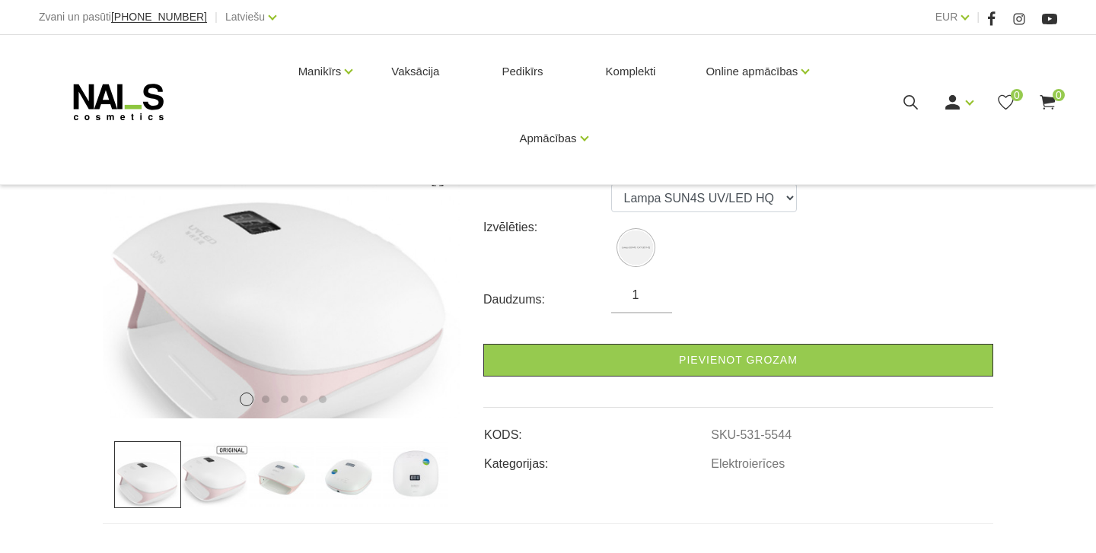
scroll to position [205, 0]
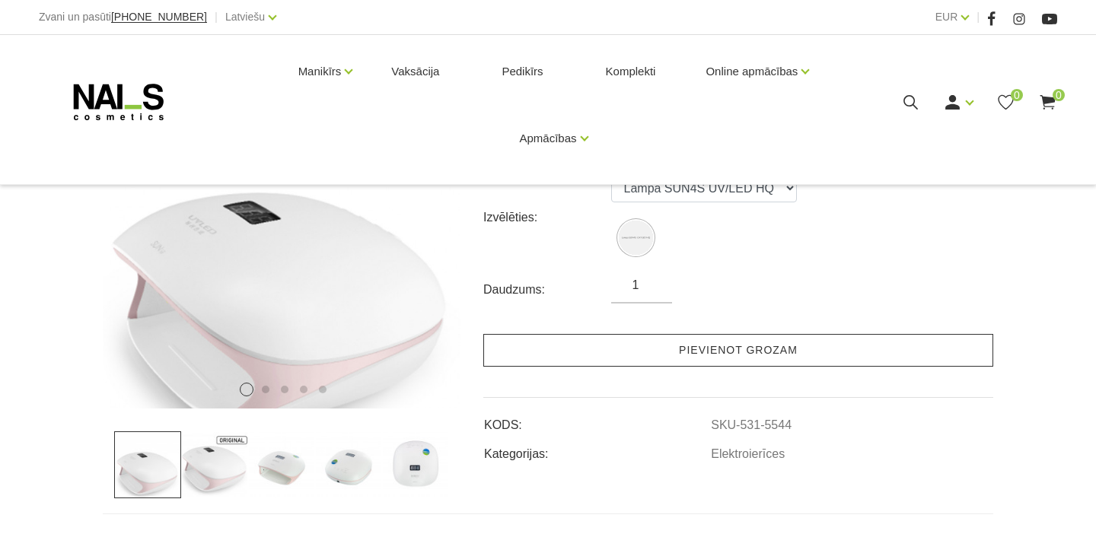
click at [780, 355] on link "Pievienot grozam" at bounding box center [738, 350] width 510 height 33
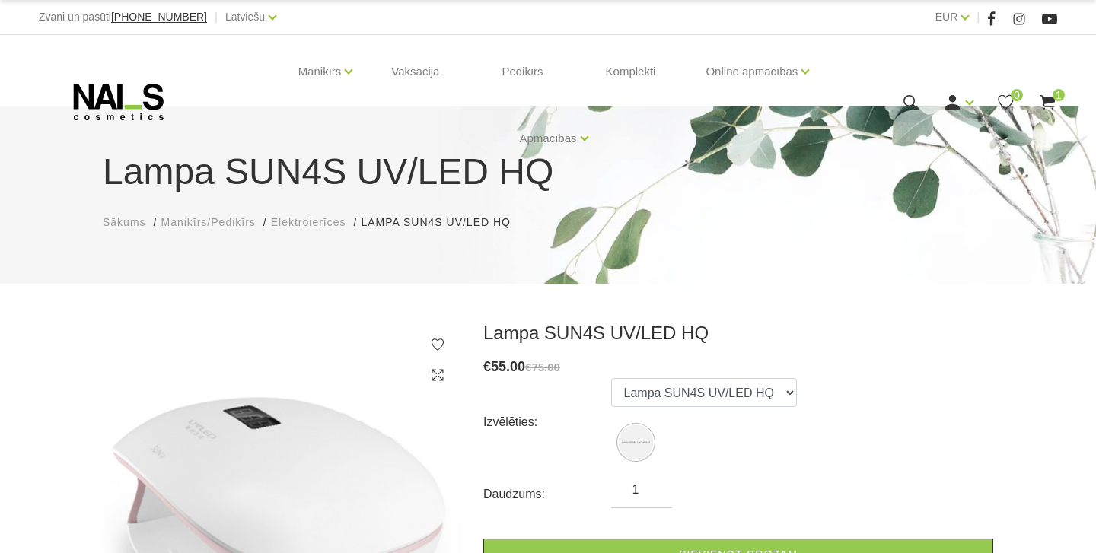
scroll to position [0, 0]
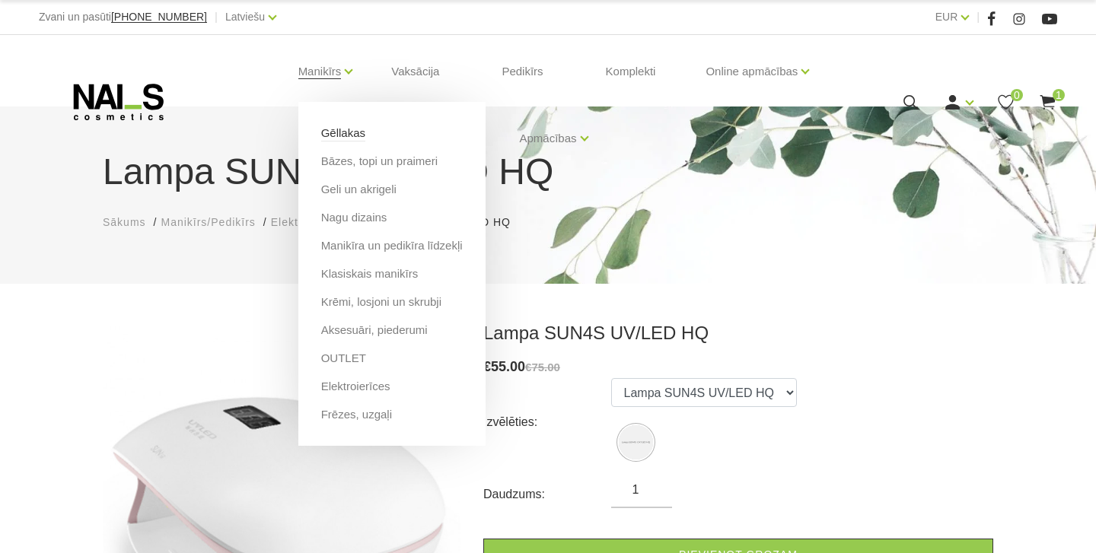
click at [336, 131] on link "Gēllakas" at bounding box center [343, 133] width 44 height 17
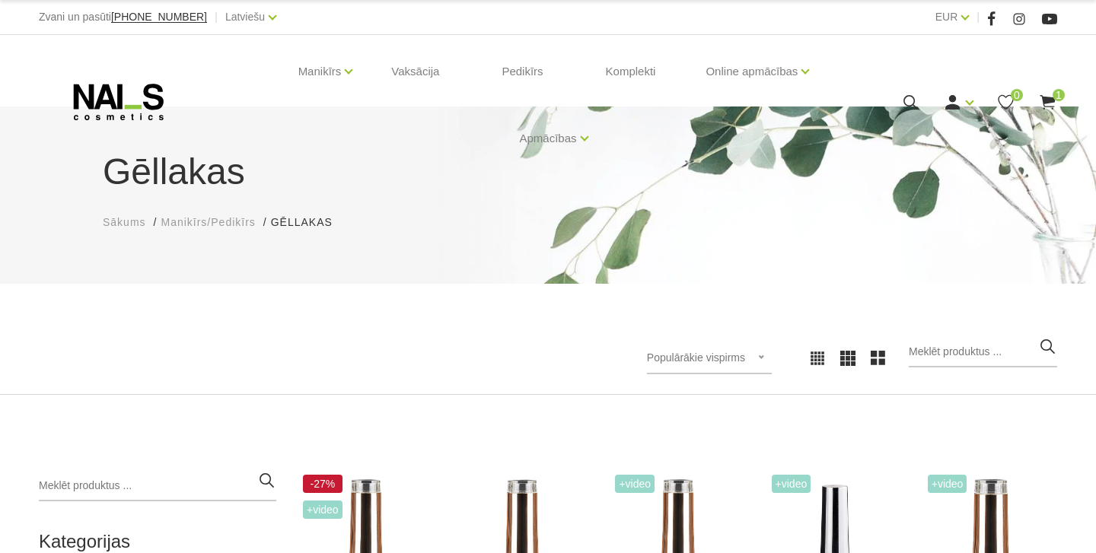
click at [1044, 99] on use at bounding box center [1047, 102] width 15 height 14
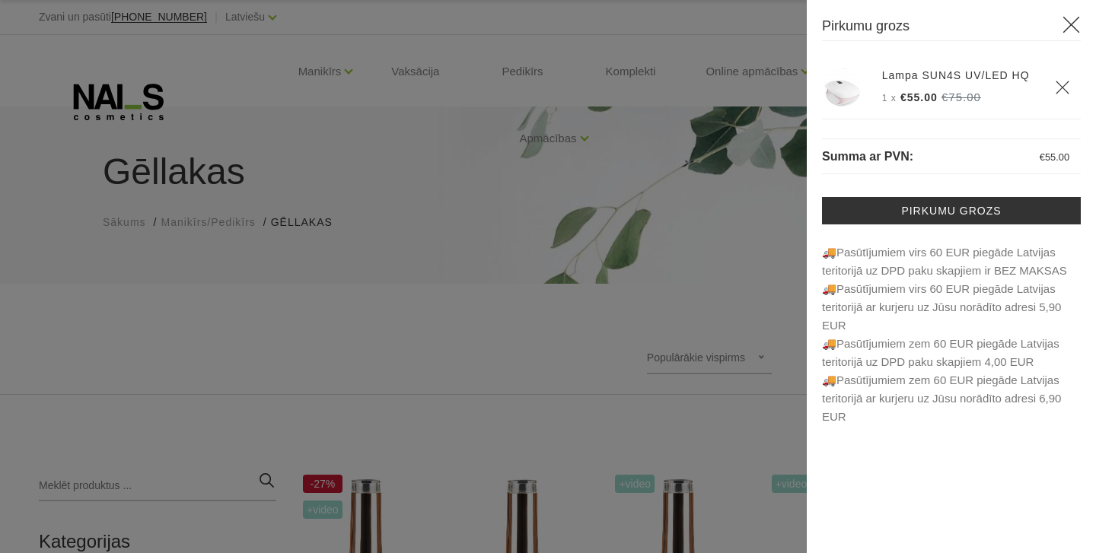
click at [744, 177] on div at bounding box center [548, 276] width 1096 height 553
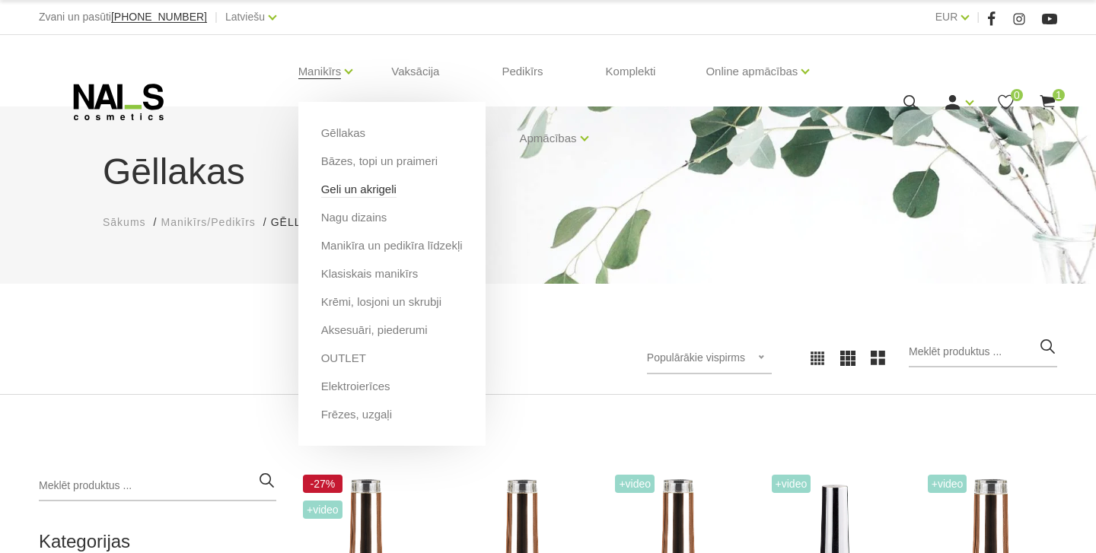
click at [359, 187] on link "Geli un akrigeli" at bounding box center [358, 189] width 75 height 17
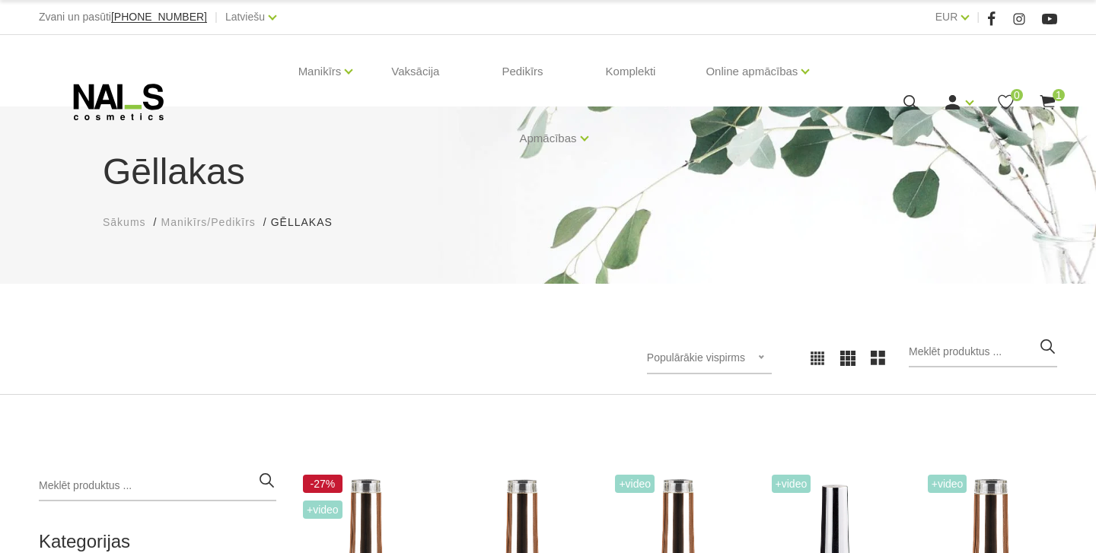
scroll to position [65, 0]
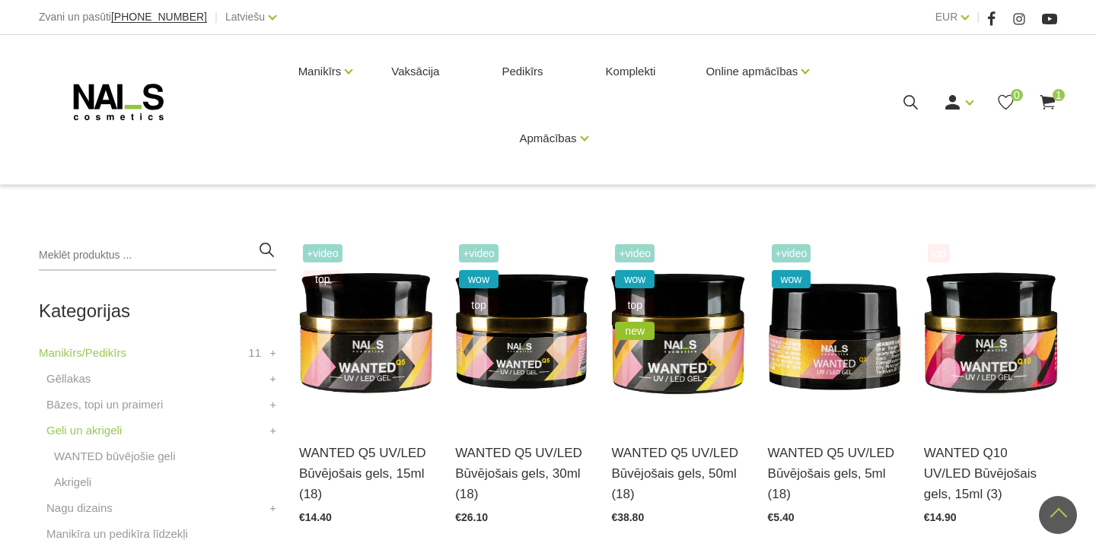
scroll to position [207, 0]
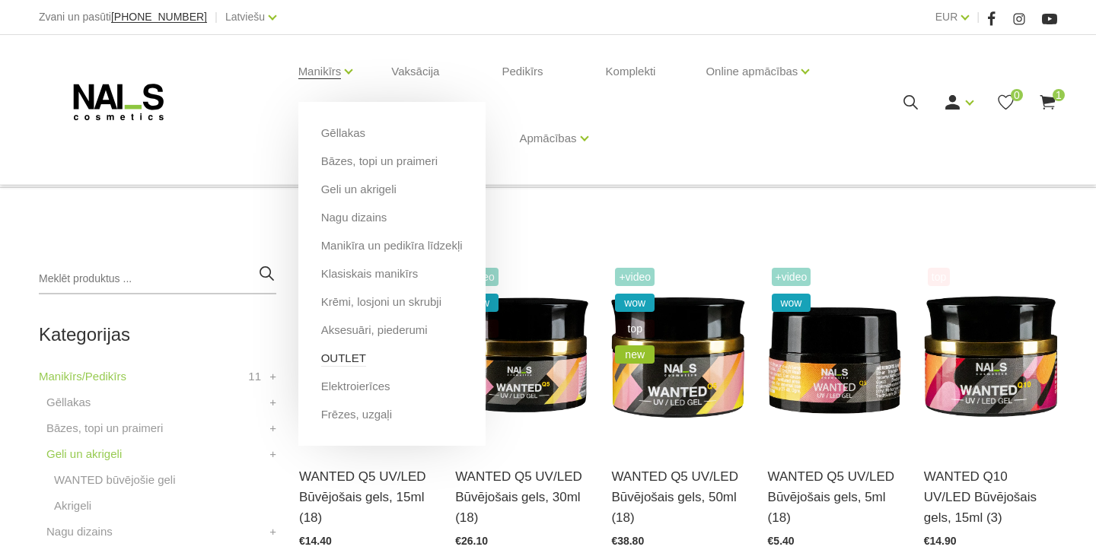
click at [335, 365] on link "OUTLET" at bounding box center [343, 358] width 45 height 17
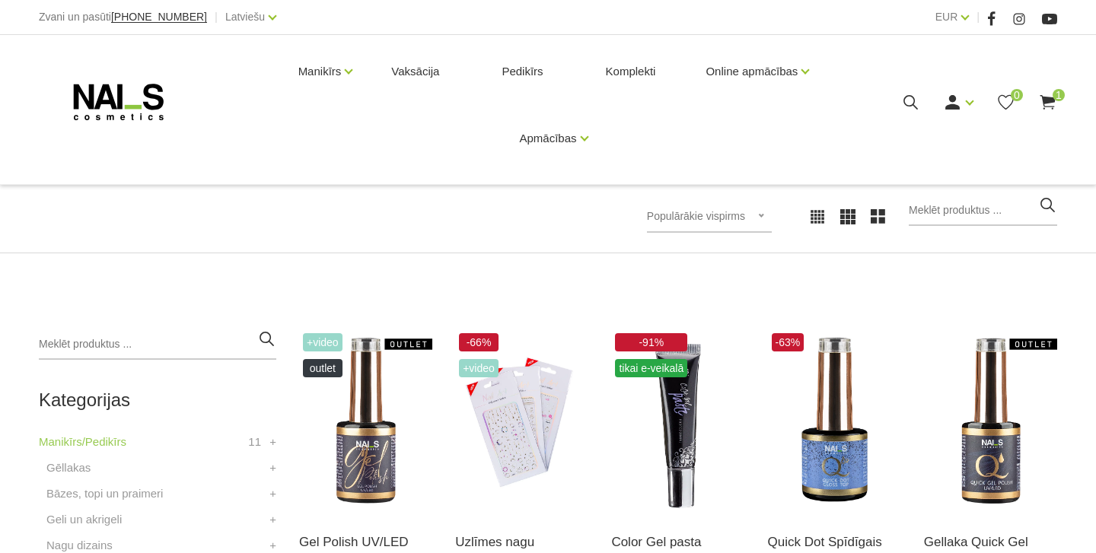
scroll to position [291, 0]
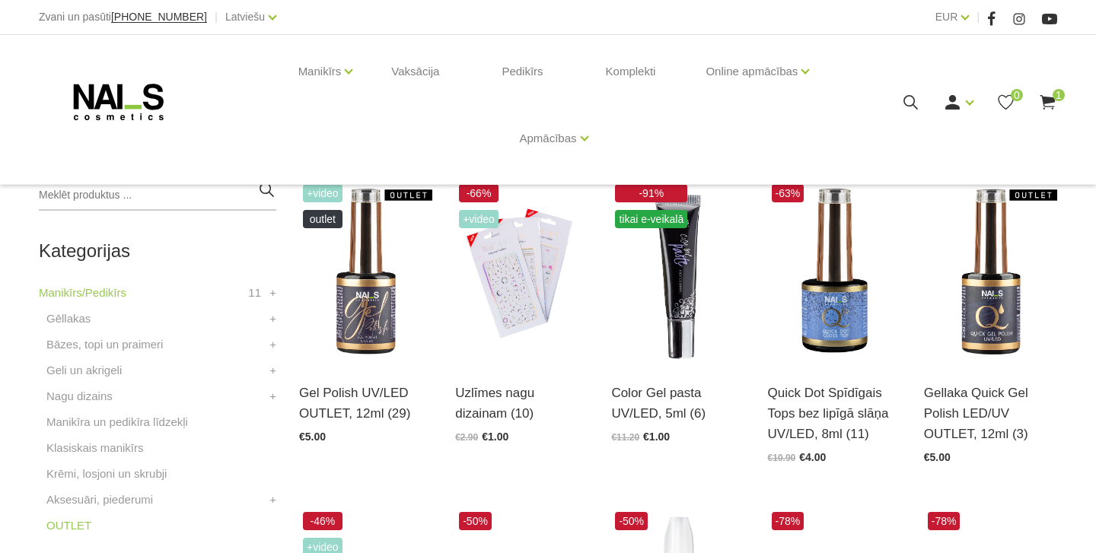
click at [1050, 102] on use at bounding box center [1047, 102] width 15 height 14
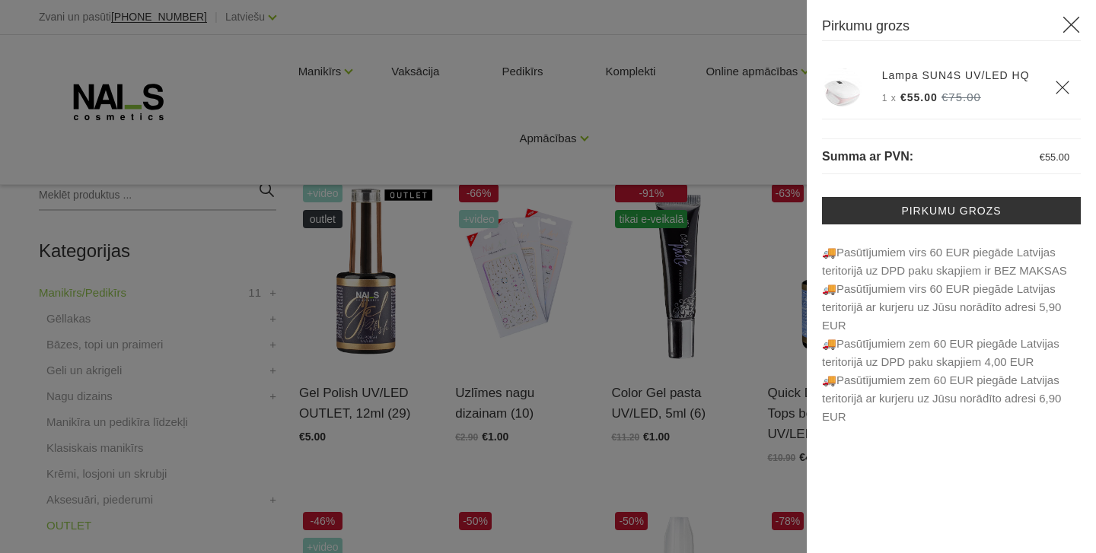
click at [1060, 91] on icon "Delete" at bounding box center [1062, 87] width 15 height 15
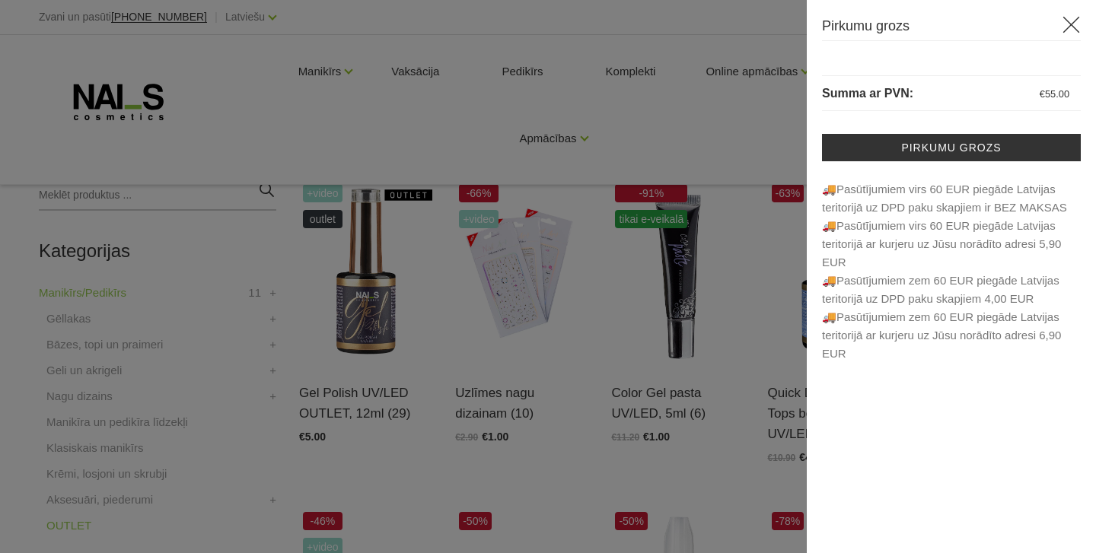
click at [1079, 28] on icon at bounding box center [1071, 24] width 19 height 19
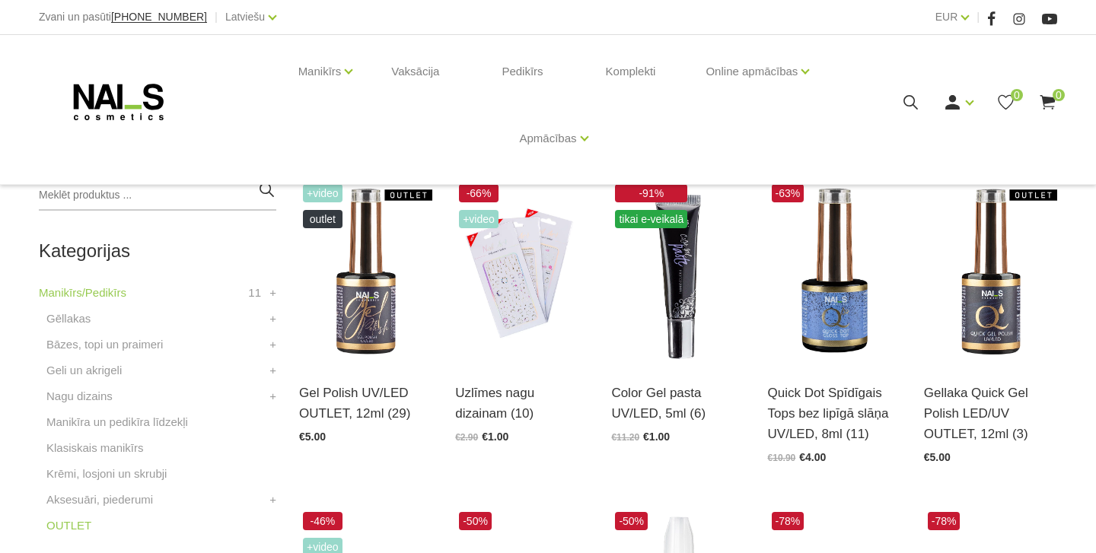
click at [1054, 101] on use at bounding box center [1047, 102] width 15 height 14
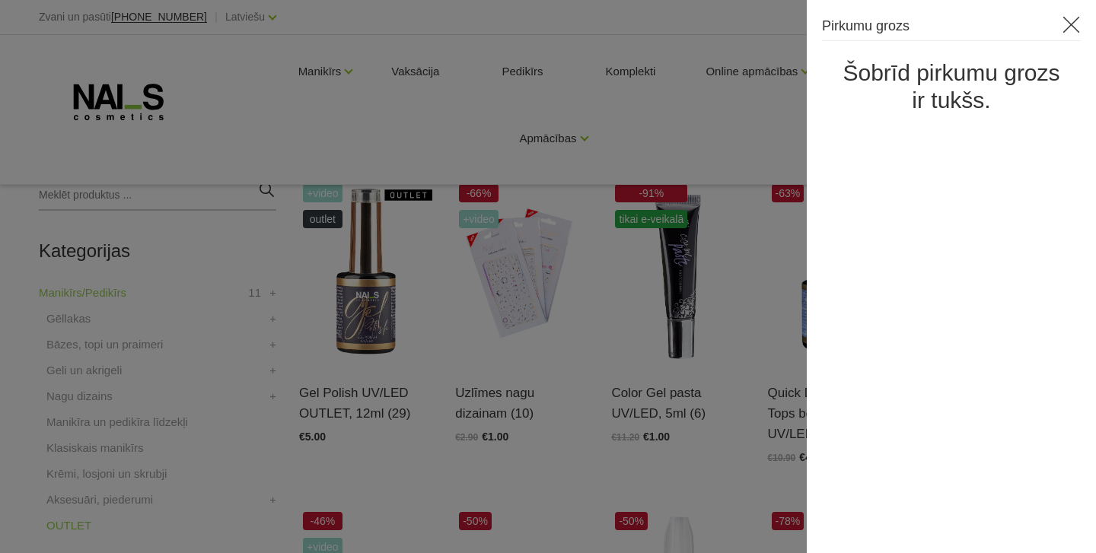
click at [1062, 30] on span at bounding box center [1071, 24] width 19 height 19
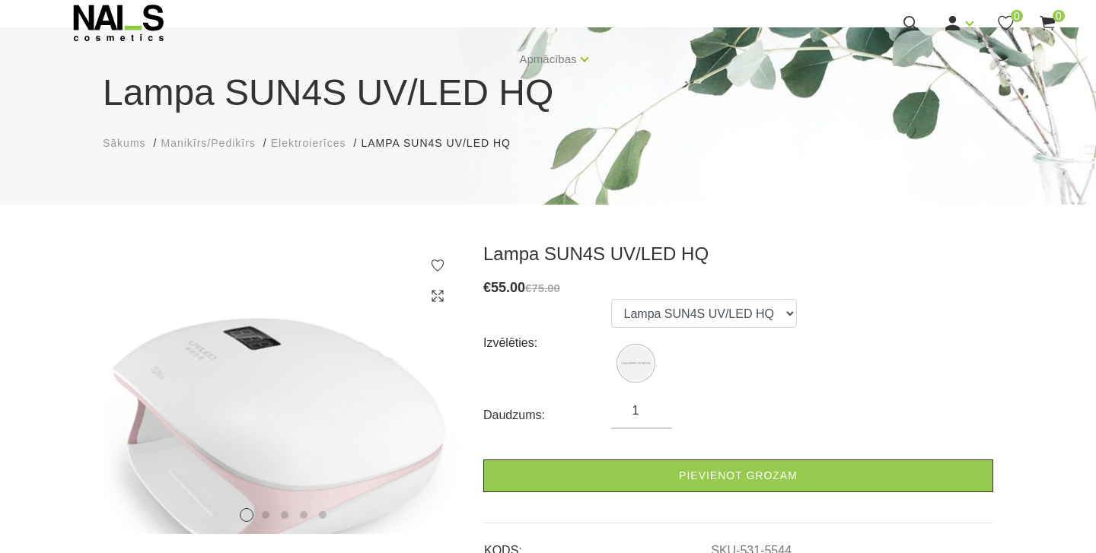
scroll to position [88, 0]
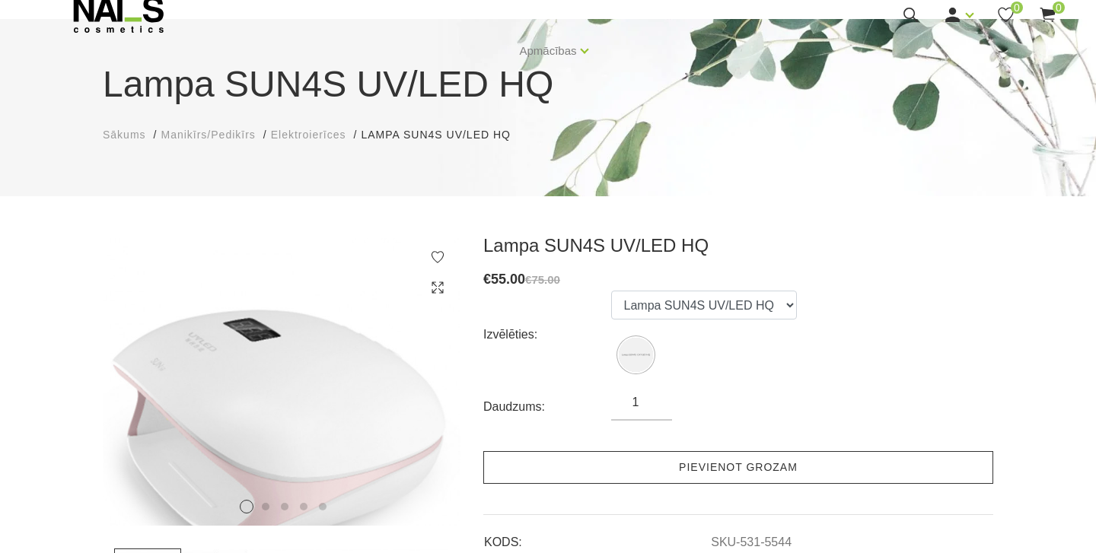
click at [610, 456] on link "Pievienot grozam" at bounding box center [738, 467] width 510 height 33
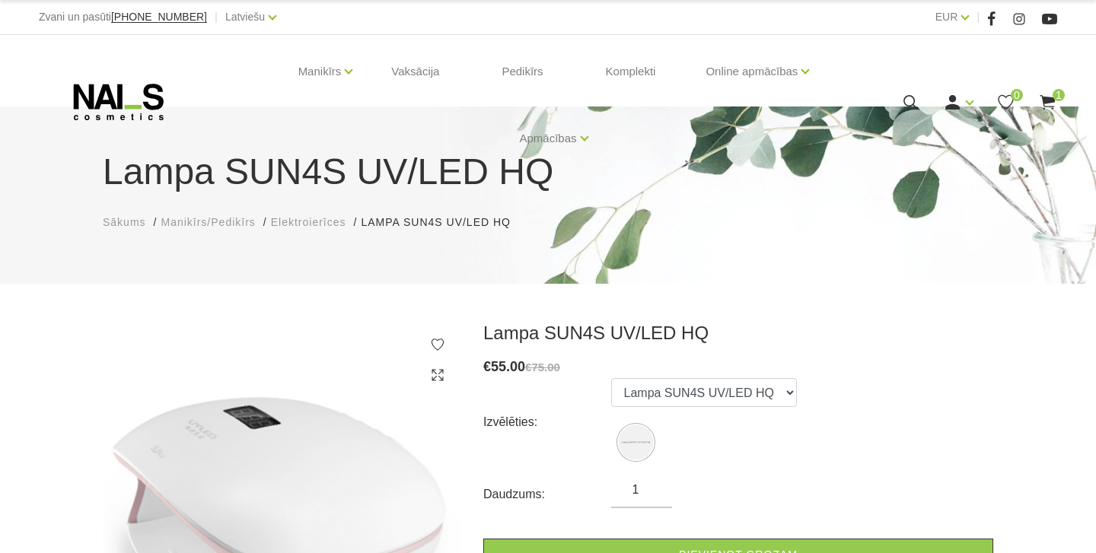
scroll to position [0, 0]
click at [1050, 102] on use at bounding box center [1047, 102] width 15 height 14
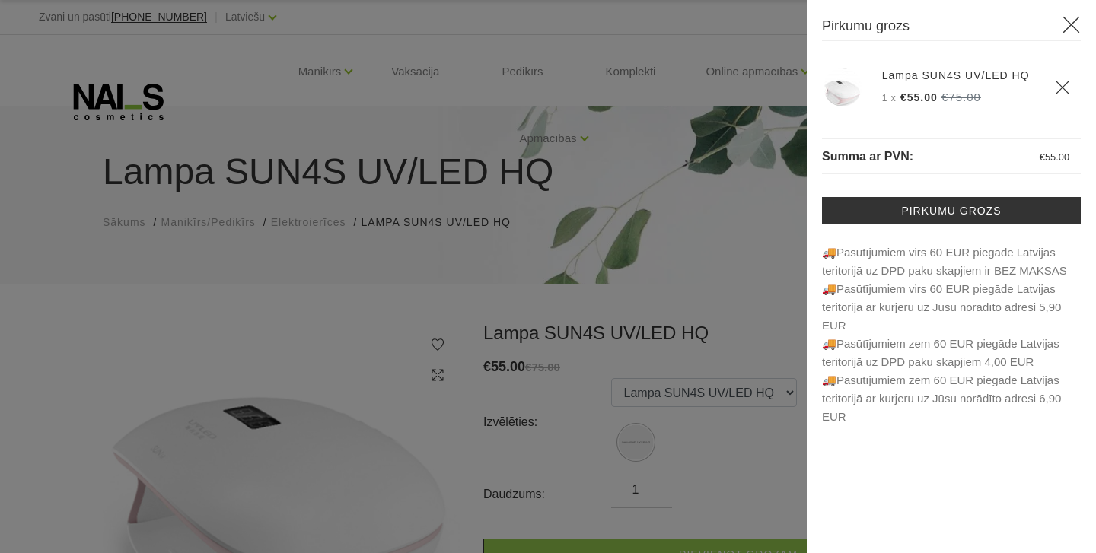
click at [1064, 83] on icon "Delete" at bounding box center [1062, 87] width 15 height 15
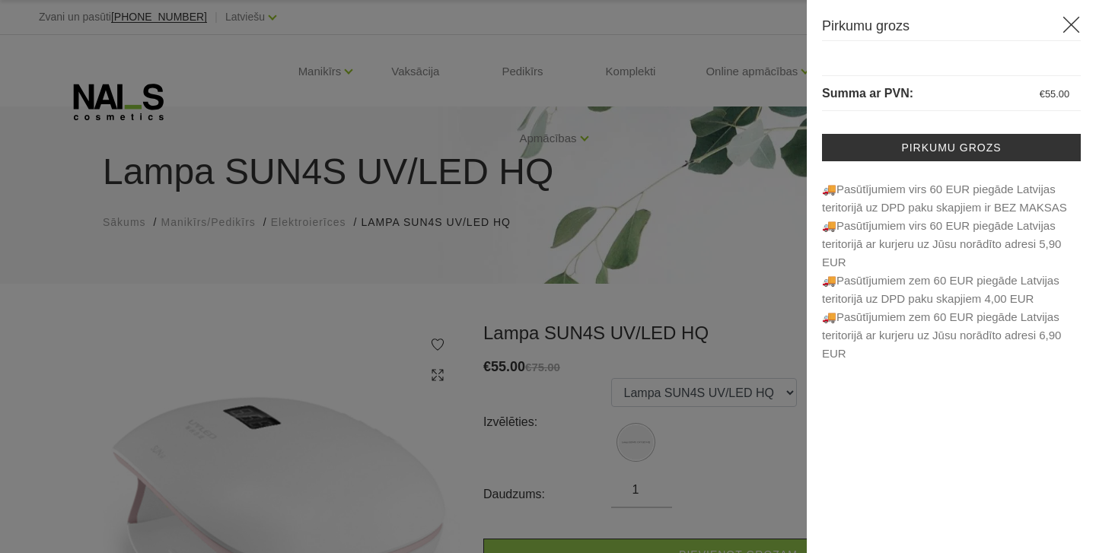
click at [1074, 32] on icon at bounding box center [1071, 24] width 19 height 19
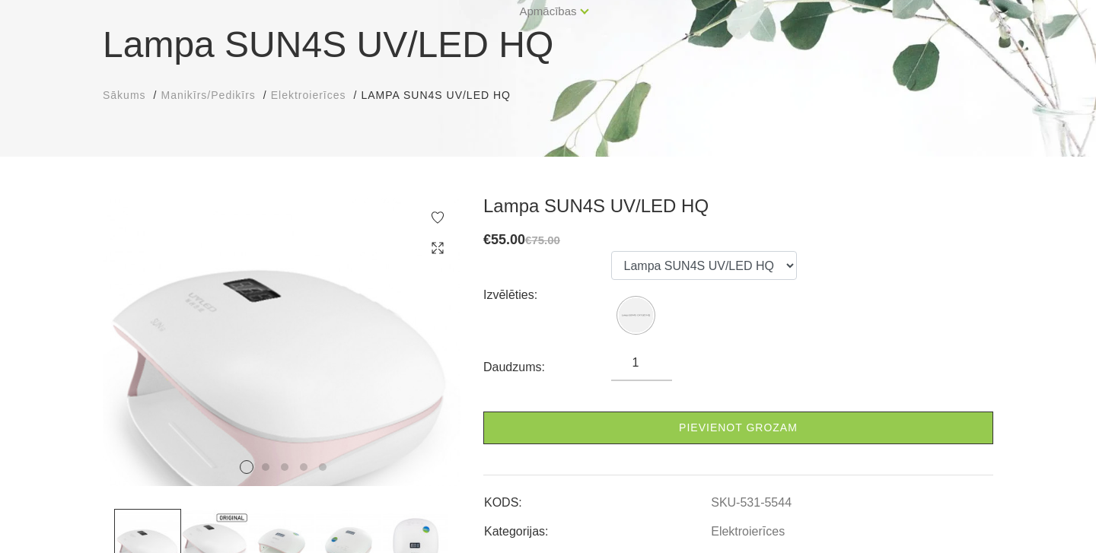
scroll to position [134, 0]
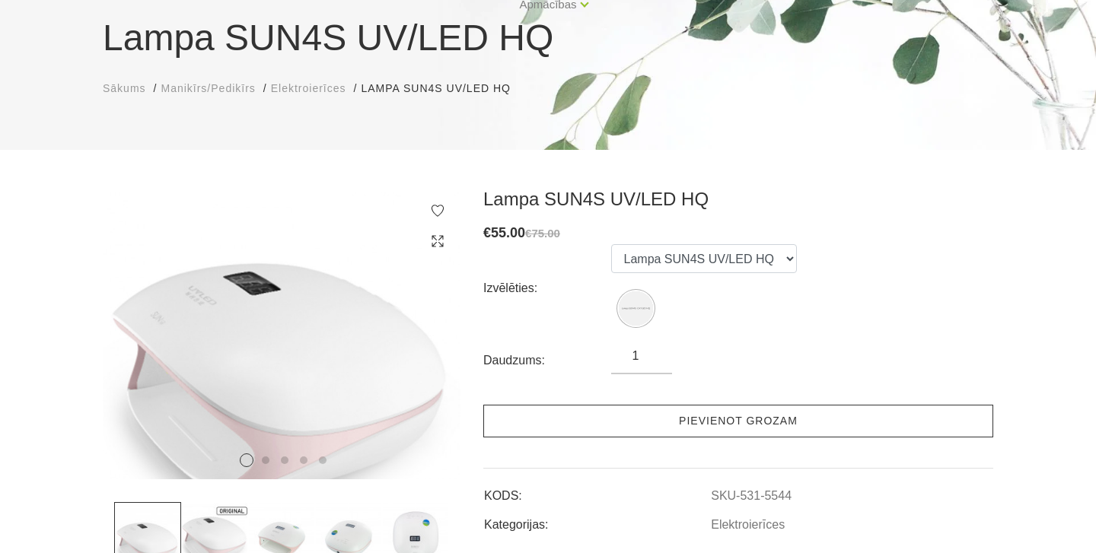
click at [798, 425] on link "Pievienot grozam" at bounding box center [738, 421] width 510 height 33
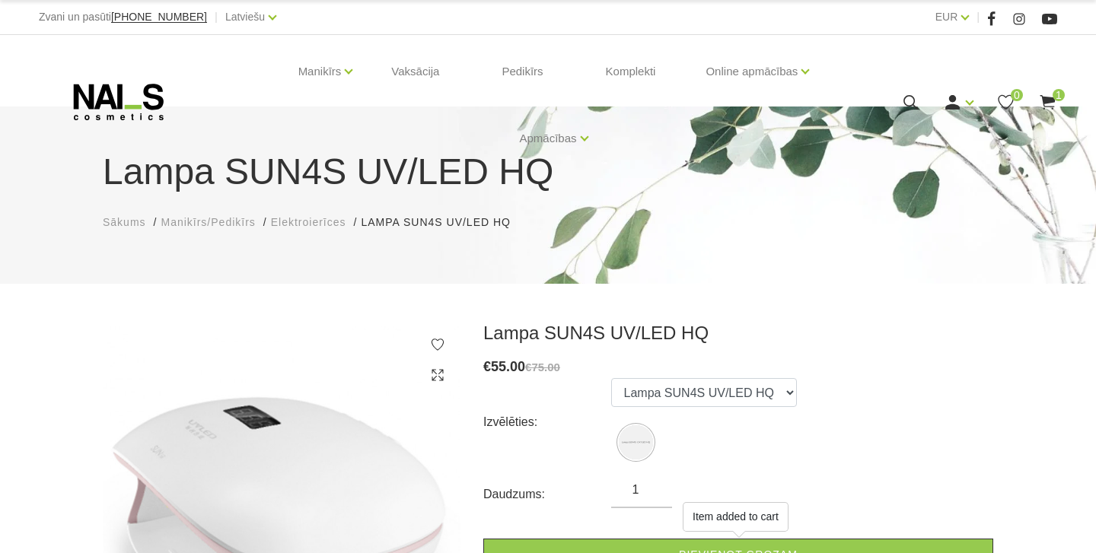
scroll to position [0, 0]
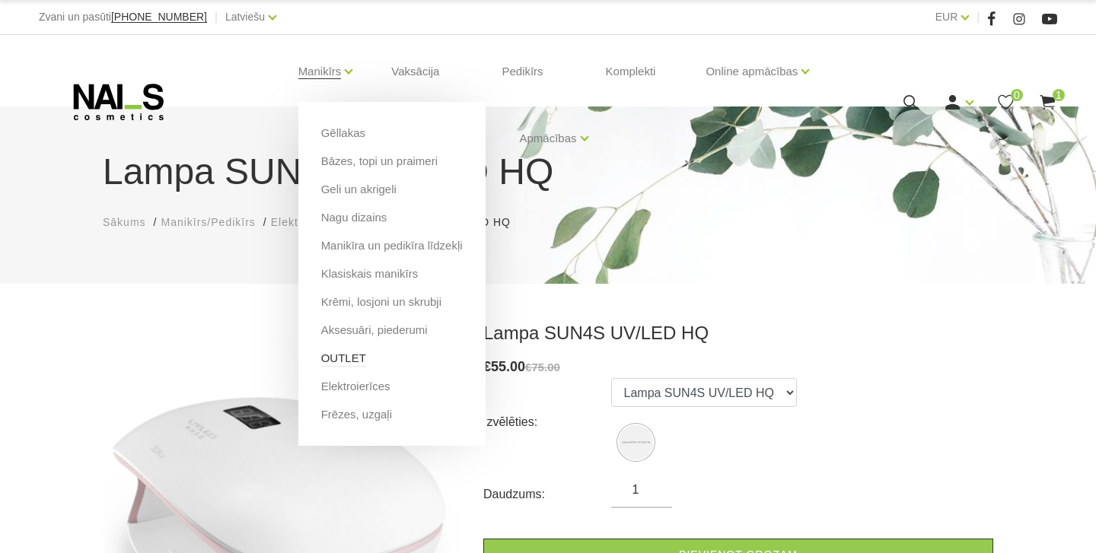
click at [343, 362] on link "OUTLET" at bounding box center [343, 358] width 45 height 17
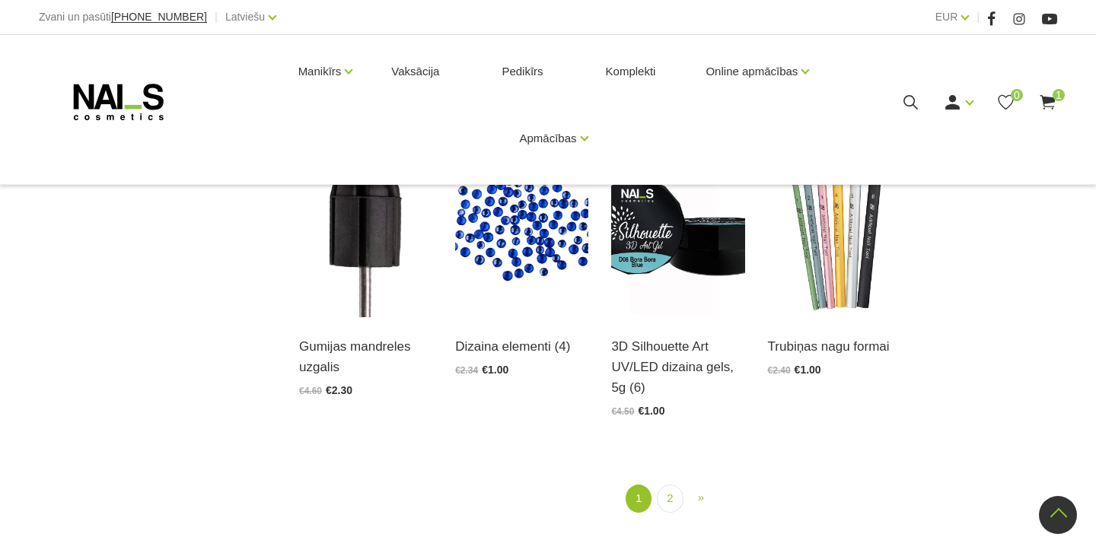
scroll to position [1662, 0]
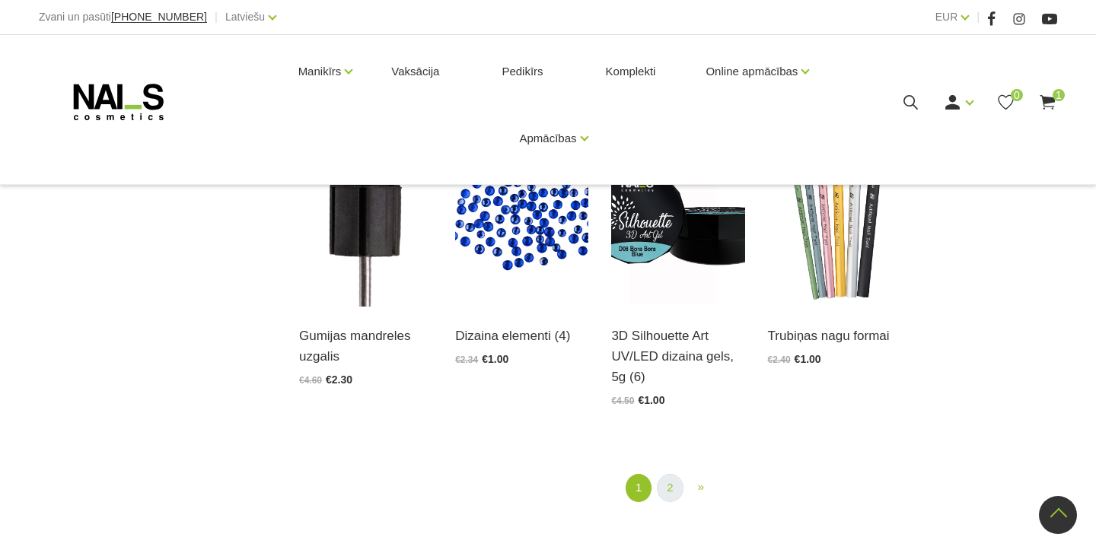
click at [662, 489] on link "2" at bounding box center [670, 488] width 26 height 28
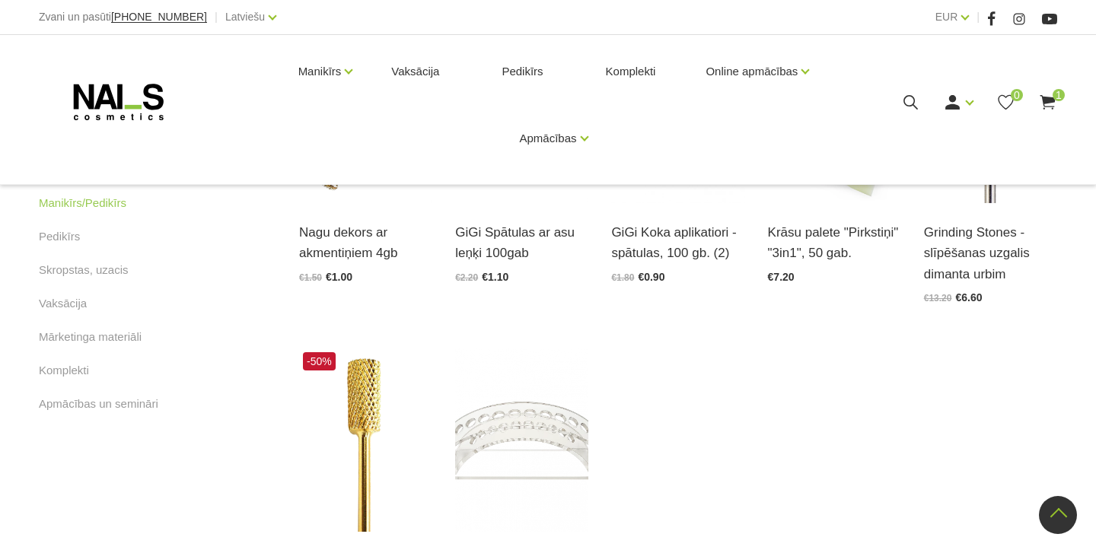
scroll to position [792, 0]
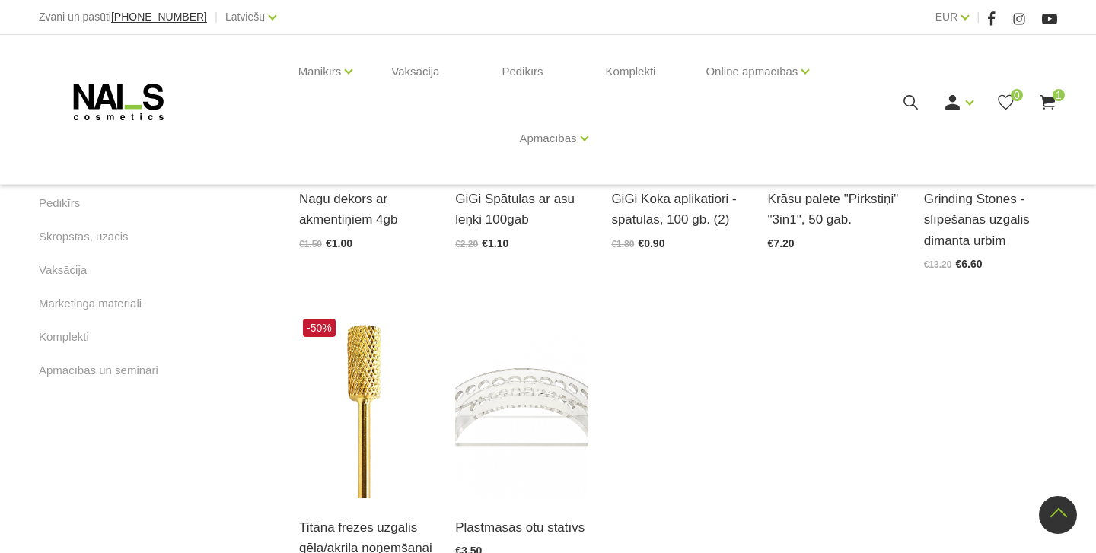
click at [1051, 103] on icon at bounding box center [1047, 102] width 19 height 19
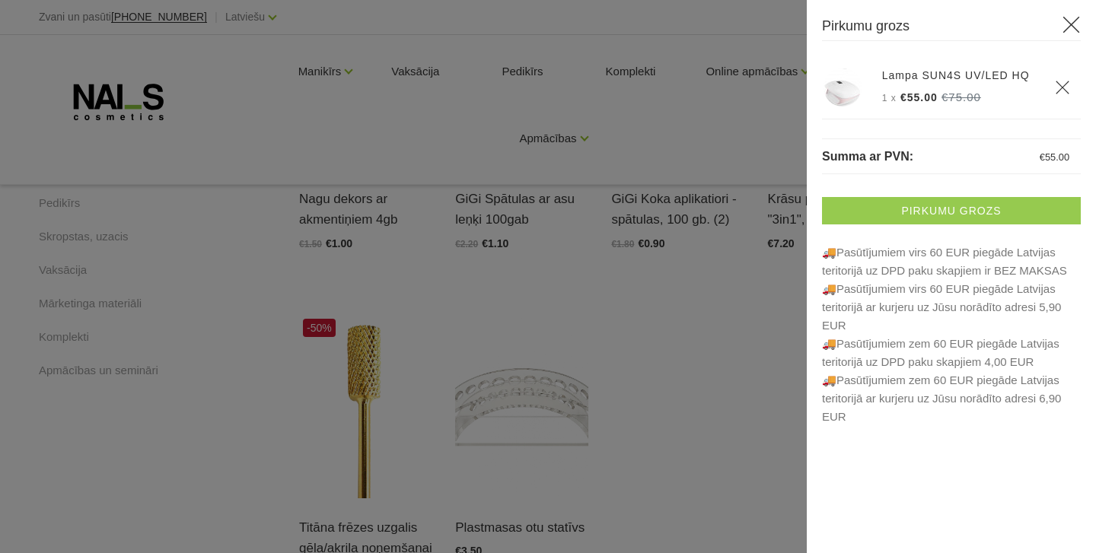
click at [932, 214] on link "Pirkumu grozs" at bounding box center [951, 210] width 259 height 27
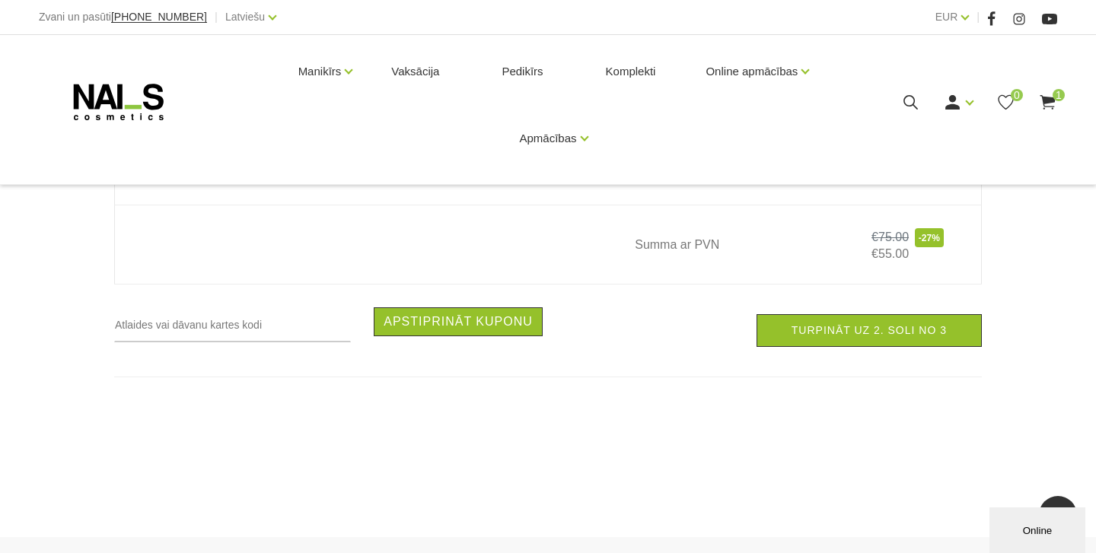
scroll to position [477, 0]
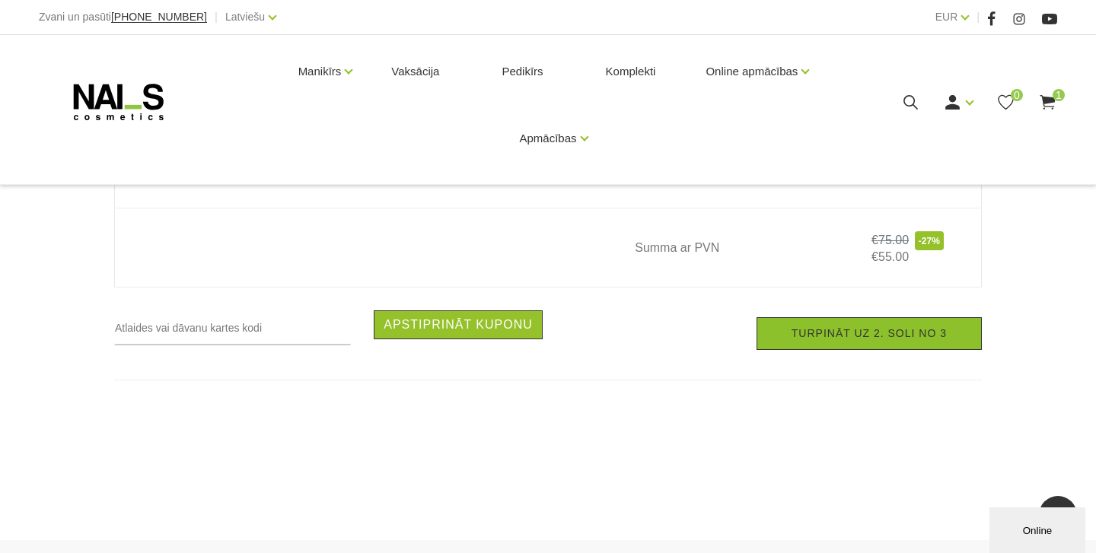
click at [783, 343] on link "Turpināt uz 2. soli no 3" at bounding box center [869, 333] width 225 height 33
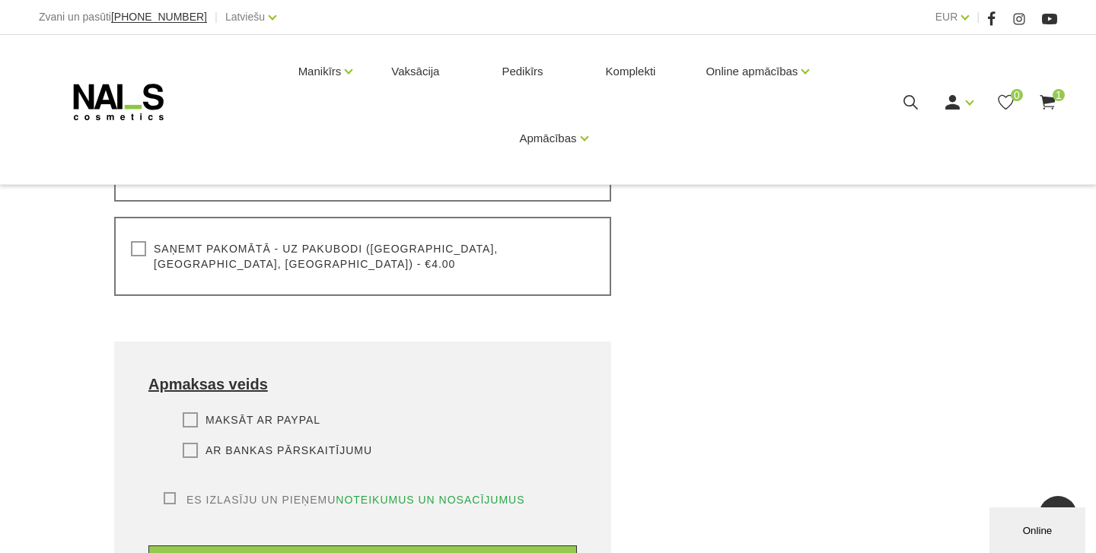
scroll to position [658, 0]
click at [127, 257] on div "Saņemt pakomātā - uz pakubodi ([GEOGRAPHIC_DATA], [GEOGRAPHIC_DATA], [GEOGRAPHI…" at bounding box center [362, 257] width 497 height 79
click at [136, 252] on label "Saņemt pakomātā - uz pakubodi ([GEOGRAPHIC_DATA], [GEOGRAPHIC_DATA], [GEOGRAPHI…" at bounding box center [363, 258] width 464 height 30
click at [0, 0] on input "Saņemt pakomātā - uz pakubodi ([GEOGRAPHIC_DATA], [GEOGRAPHIC_DATA], [GEOGRAPHI…" at bounding box center [0, 0] width 0 height 0
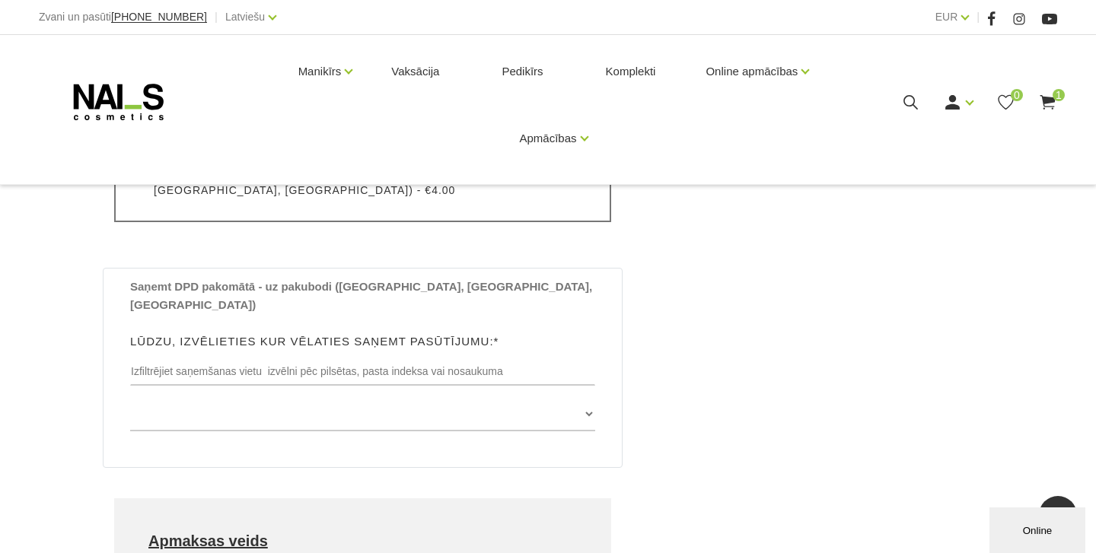
scroll to position [734, 0]
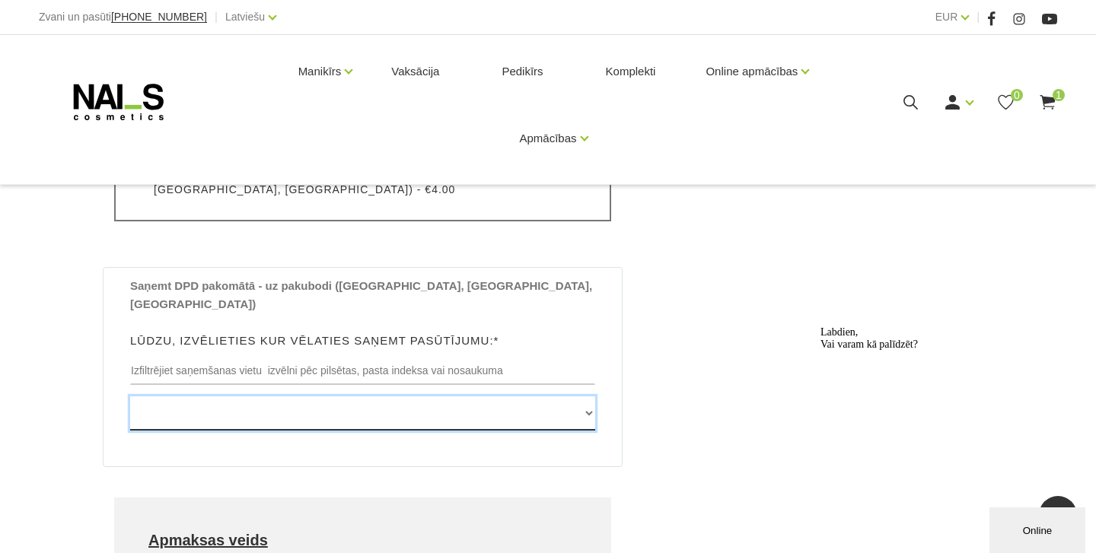
select select "[PERSON_NAME][STREET_ADDRESS], (Paku Skapis [PERSON_NAME])"
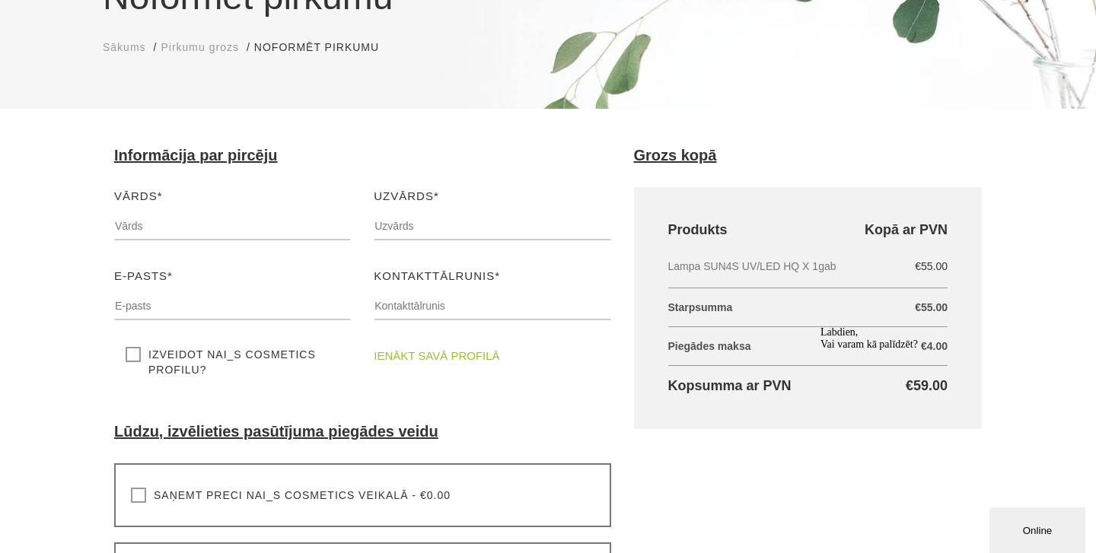
scroll to position [173, 0]
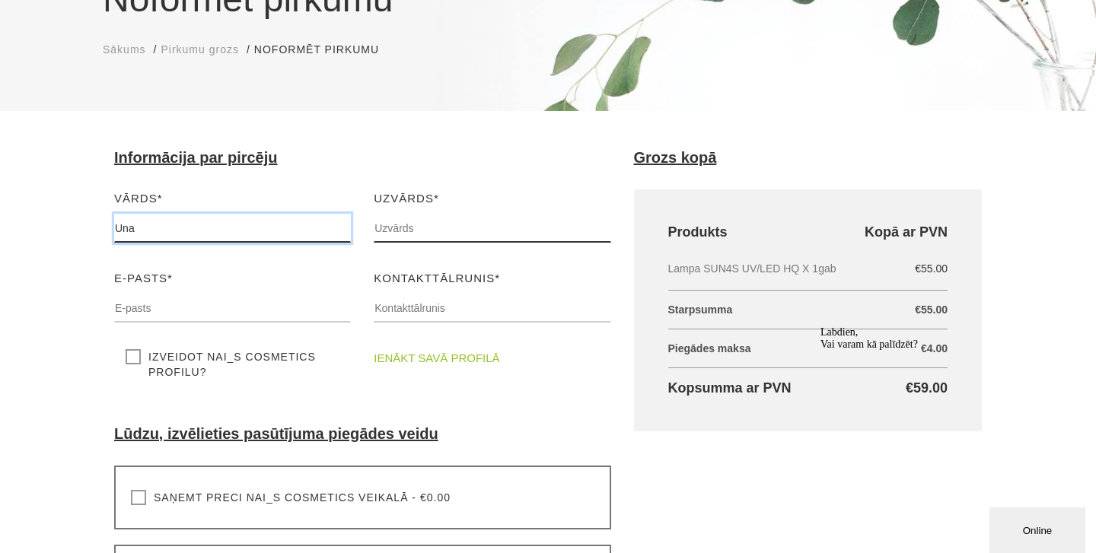
type input "Una"
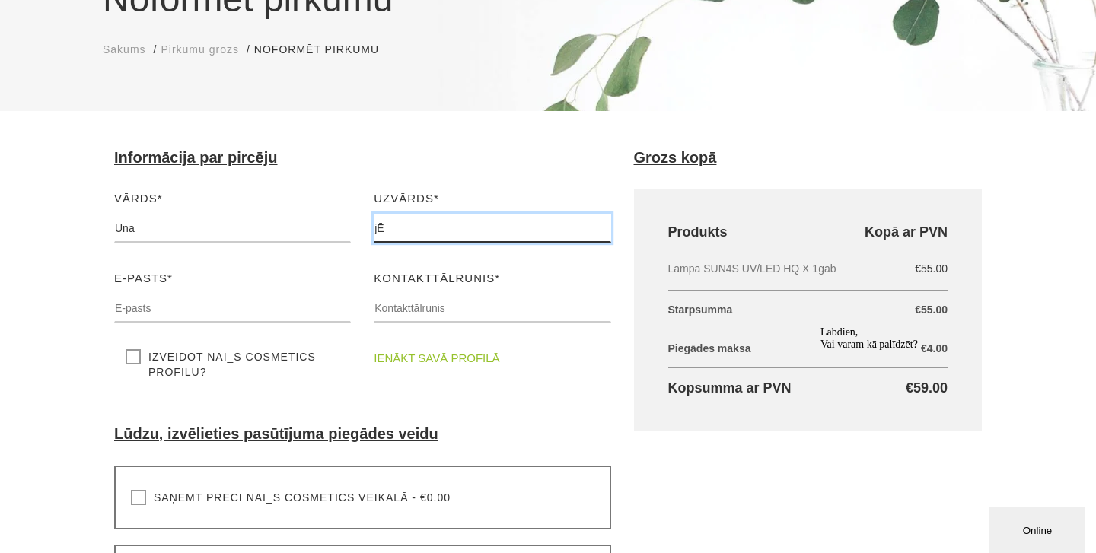
type input "j"
type input "Jēgere"
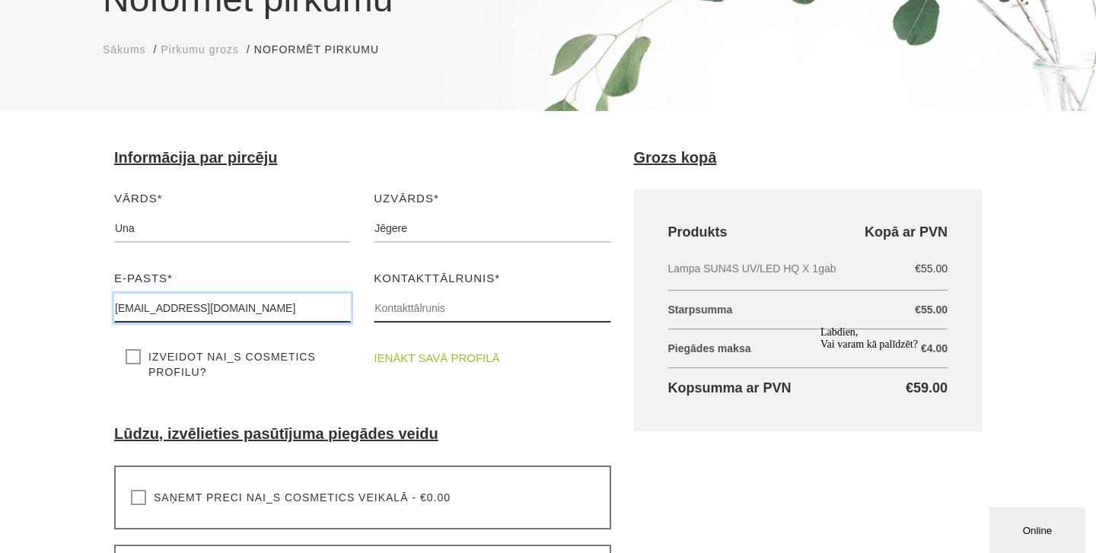
type input "[EMAIL_ADDRESS][DOMAIN_NAME]"
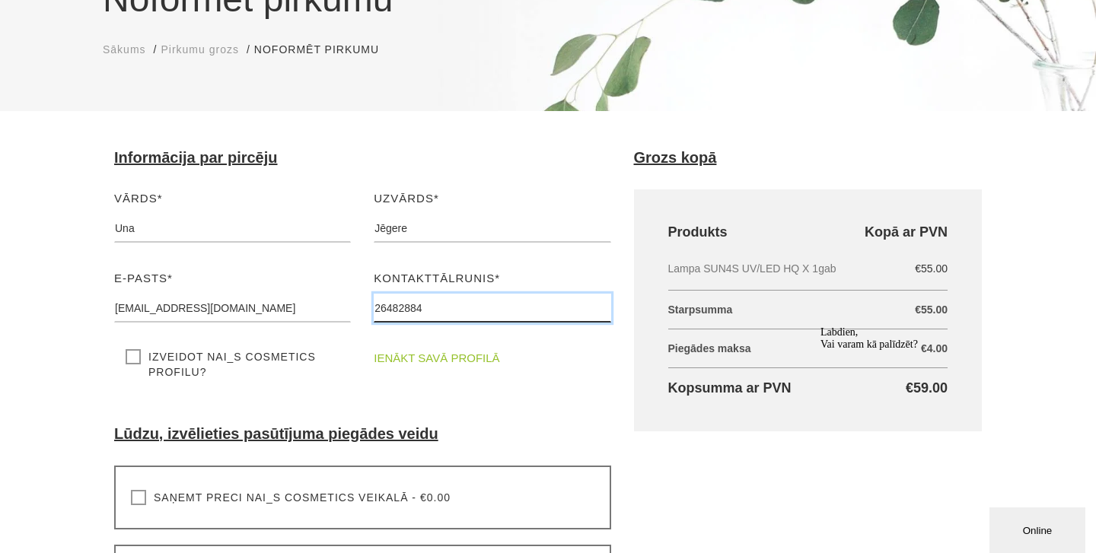
type input "26482884"
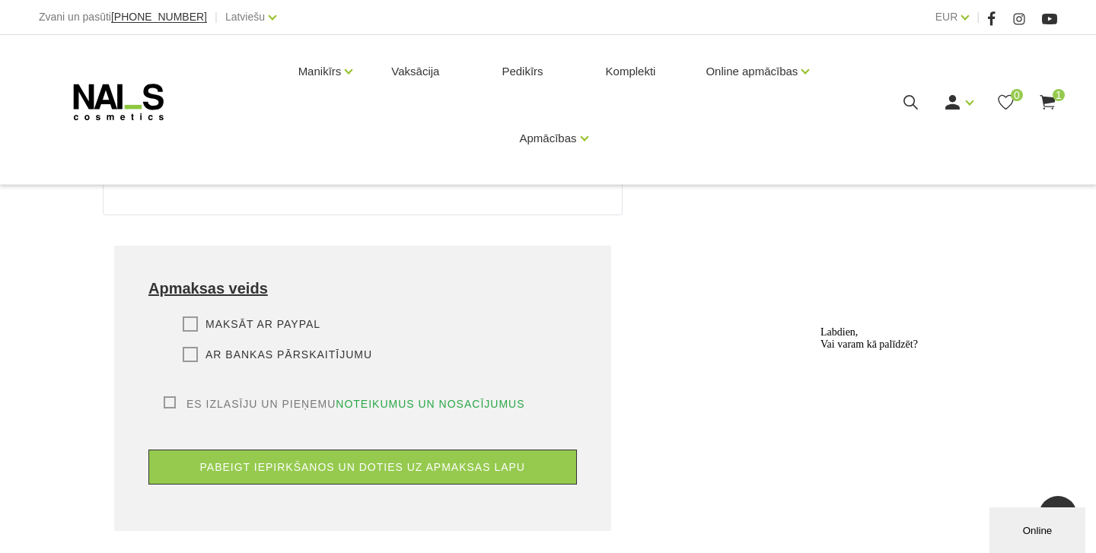
scroll to position [987, 0]
click at [190, 346] on label "Ar bankas pārskaitījumu" at bounding box center [278, 353] width 190 height 15
click at [0, 0] on input "Ar bankas pārskaitījumu" at bounding box center [0, 0] width 0 height 0
click at [159, 396] on div "Es izlasīju un pieņemu noteikumus un nosacījumus Lai veiktu pasūtījumu, jums ir…" at bounding box center [362, 403] width 429 height 15
click at [166, 396] on label "Es izlasīju un pieņemu noteikumus un nosacījumus" at bounding box center [345, 403] width 362 height 15
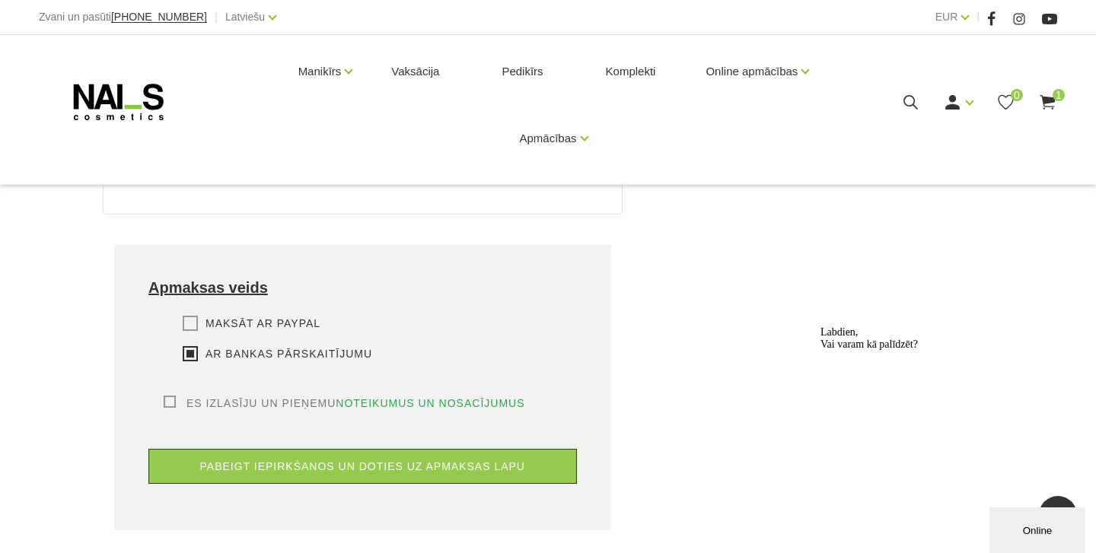
click at [0, 0] on input "Es izlasīju un pieņemu noteikumus un nosacījumus" at bounding box center [0, 0] width 0 height 0
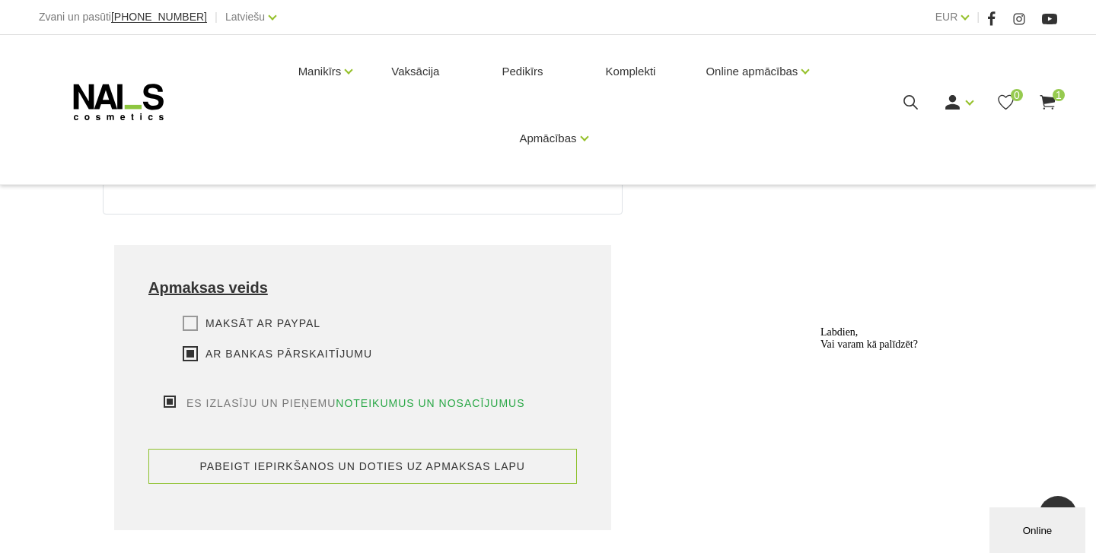
click at [260, 449] on button "pabeigt iepirkšanos un doties uz apmaksas lapu" at bounding box center [362, 466] width 429 height 35
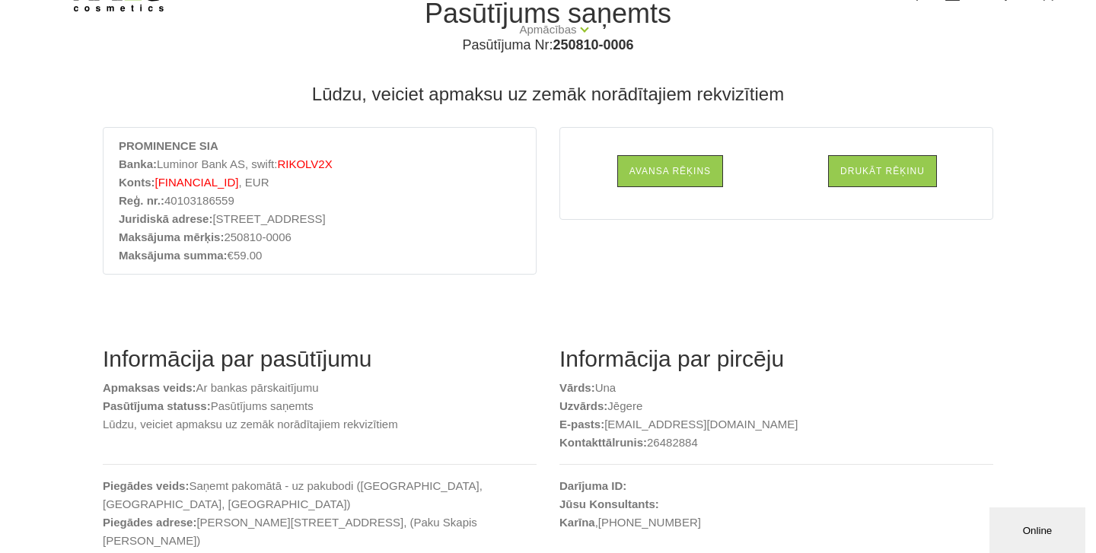
scroll to position [104, 0]
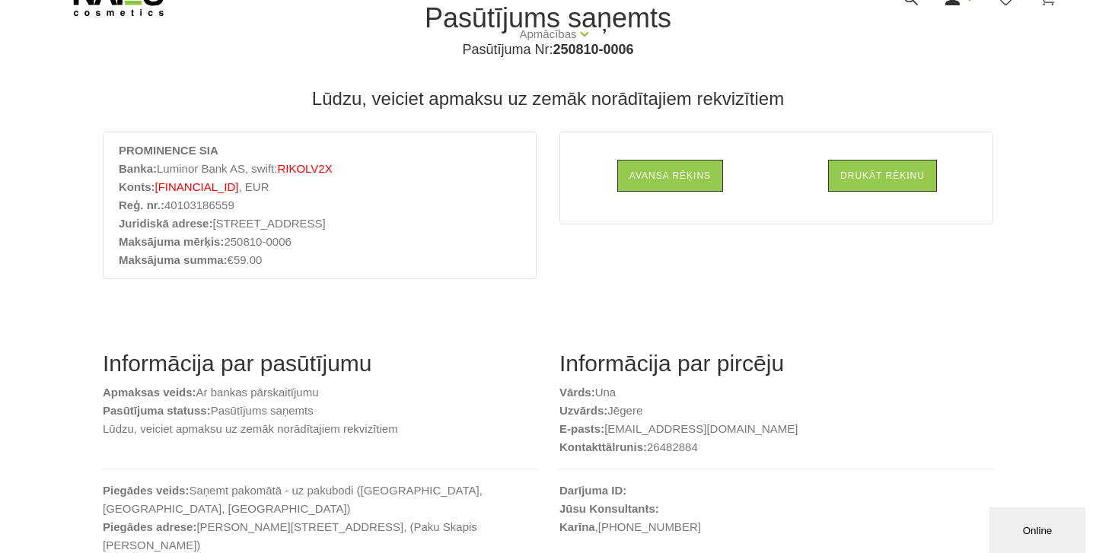
drag, startPoint x: 158, startPoint y: 188, endPoint x: 295, endPoint y: 183, distance: 137.1
click at [239, 183] on span "[FINANCIAL_ID]" at bounding box center [197, 186] width 84 height 13
copy li "Konts: [FINANCIAL_ID]"
click at [372, 183] on li "Konts: [FINANCIAL_ID] , EUR" at bounding box center [320, 187] width 402 height 18
drag, startPoint x: 221, startPoint y: 150, endPoint x: 120, endPoint y: 150, distance: 101.2
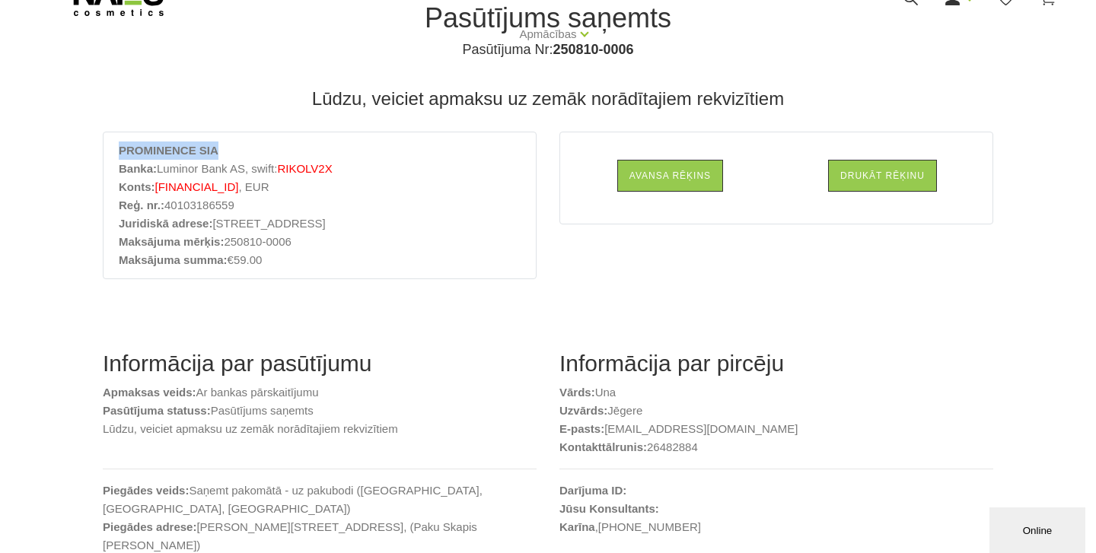
click at [118, 150] on div "PROMINENCE SIA Banka: Luminor Bank AS, swift: RIKOLV2X Konts: [FINANCIAL_ID] , …" at bounding box center [320, 206] width 434 height 148
copy strong "PROMINENCE SIA"
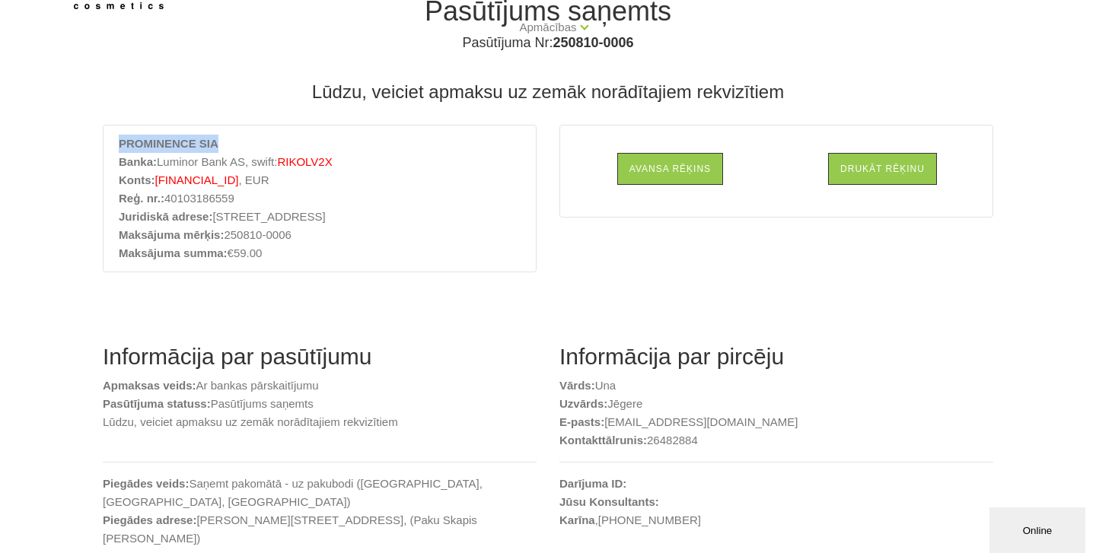
scroll to position [112, 0]
click at [483, 265] on div "PROMINENCE SIA Banka: Luminor Bank AS, swift: RIKOLV2X Konts: [FINANCIAL_ID] , …" at bounding box center [320, 198] width 434 height 148
drag, startPoint x: 305, startPoint y: 233, endPoint x: 235, endPoint y: 233, distance: 70.0
click at [231, 233] on li "Maksājuma mērķis: 250810-0006" at bounding box center [320, 234] width 402 height 18
copy li "Maksājuma mērķis: 250810-0006"
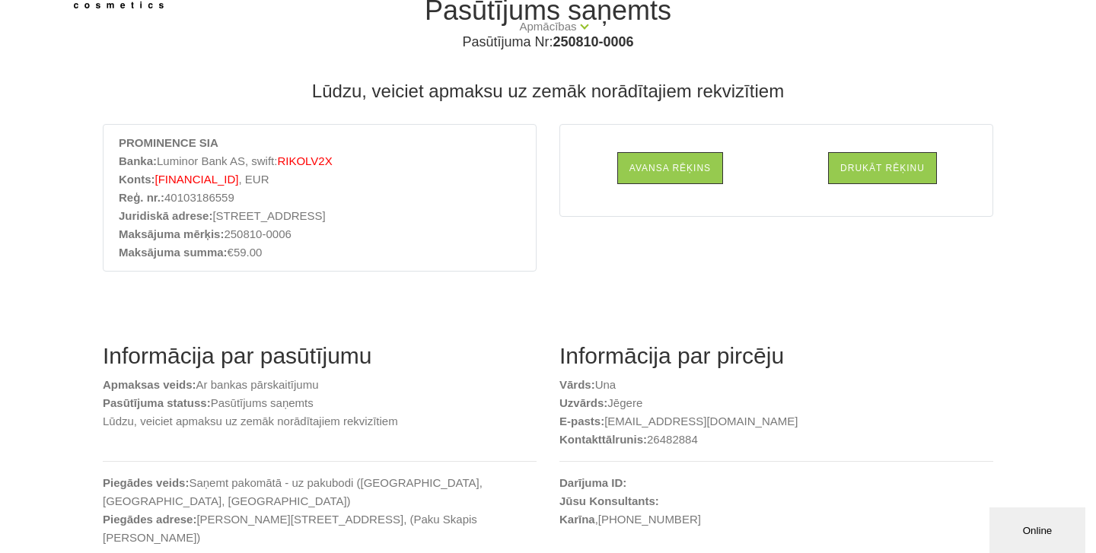
click at [371, 251] on li "Maksājuma summa: €59.00" at bounding box center [320, 253] width 402 height 18
drag, startPoint x: 322, startPoint y: 234, endPoint x: 232, endPoint y: 233, distance: 89.8
click at [231, 232] on li "Maksājuma mērķis: 250810-0006" at bounding box center [320, 234] width 402 height 18
copy li "Maksājuma mērķis: 250810-0006"
click at [389, 167] on li "Banka: Luminor Bank AS, swift: RIKOLV2X" at bounding box center [320, 161] width 402 height 18
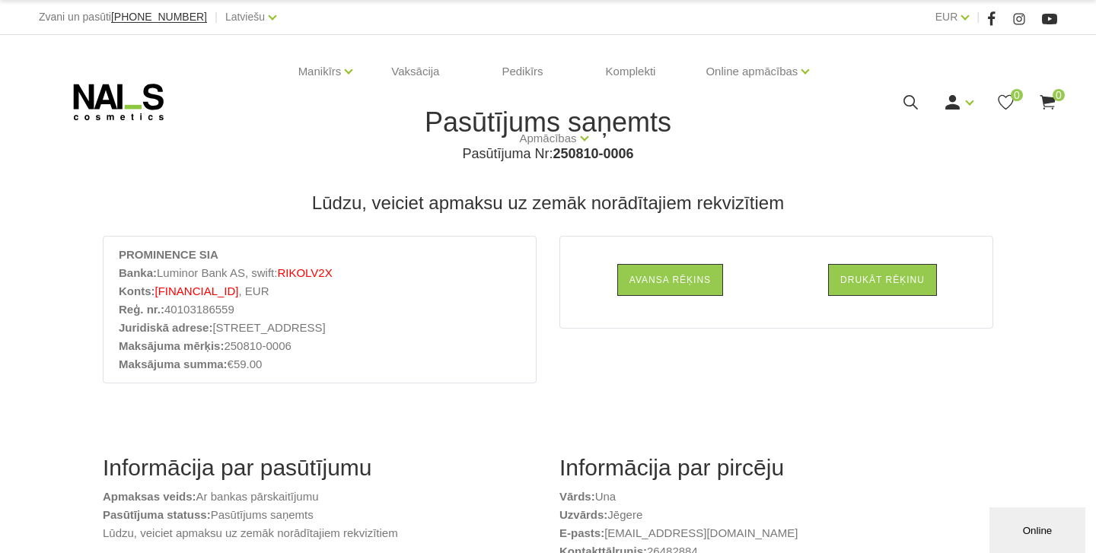
scroll to position [0, 0]
